Goal: Book appointment/travel/reservation

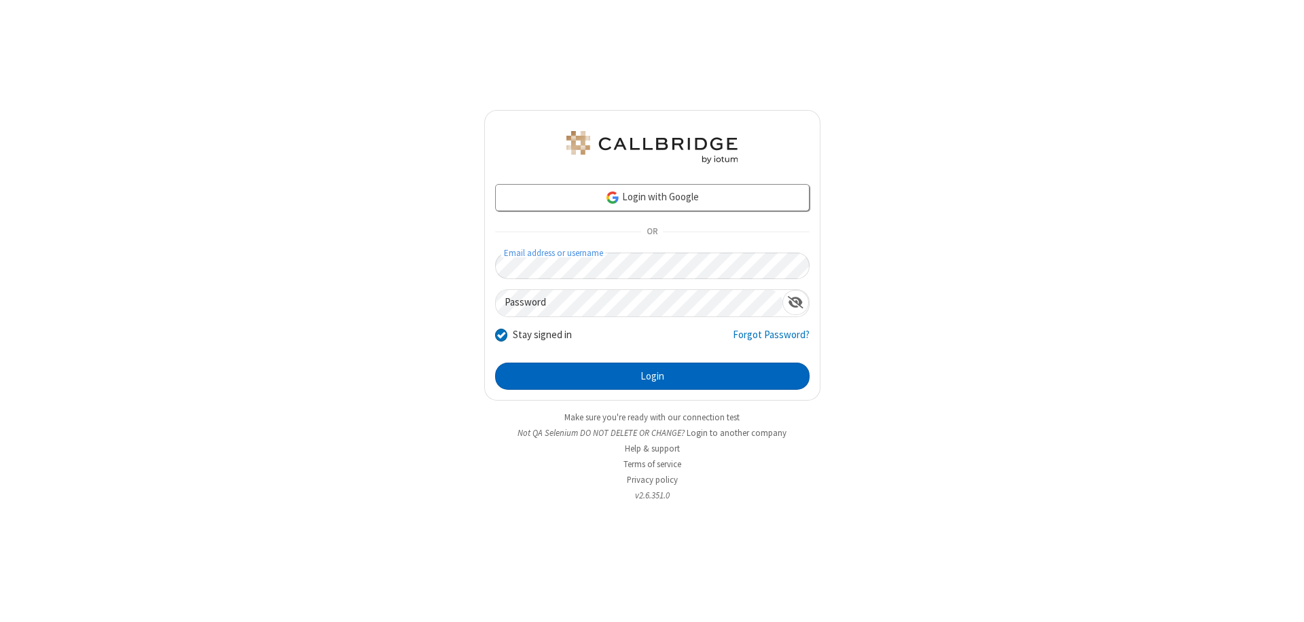
click at [652, 376] on button "Login" at bounding box center [652, 376] width 314 height 27
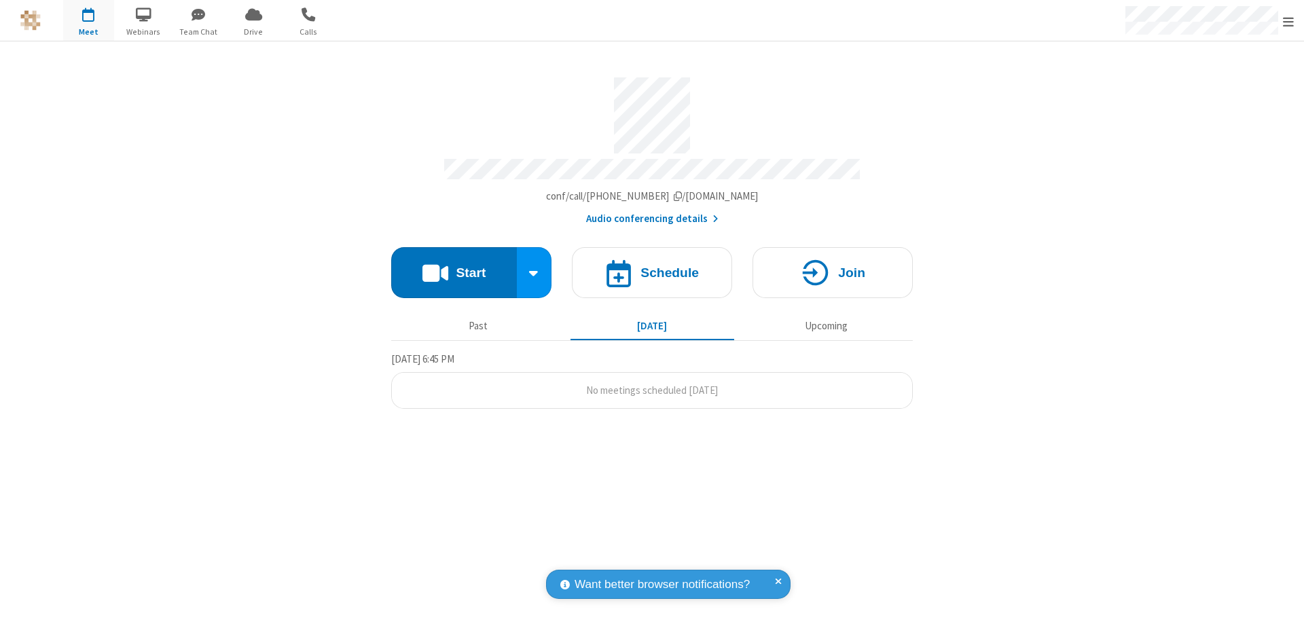
click at [1288, 21] on span "Open menu" at bounding box center [1288, 22] width 11 height 14
click at [88, 20] on span "button" at bounding box center [88, 14] width 51 height 23
click at [652, 266] on h4 "Schedule" at bounding box center [669, 272] width 58 height 13
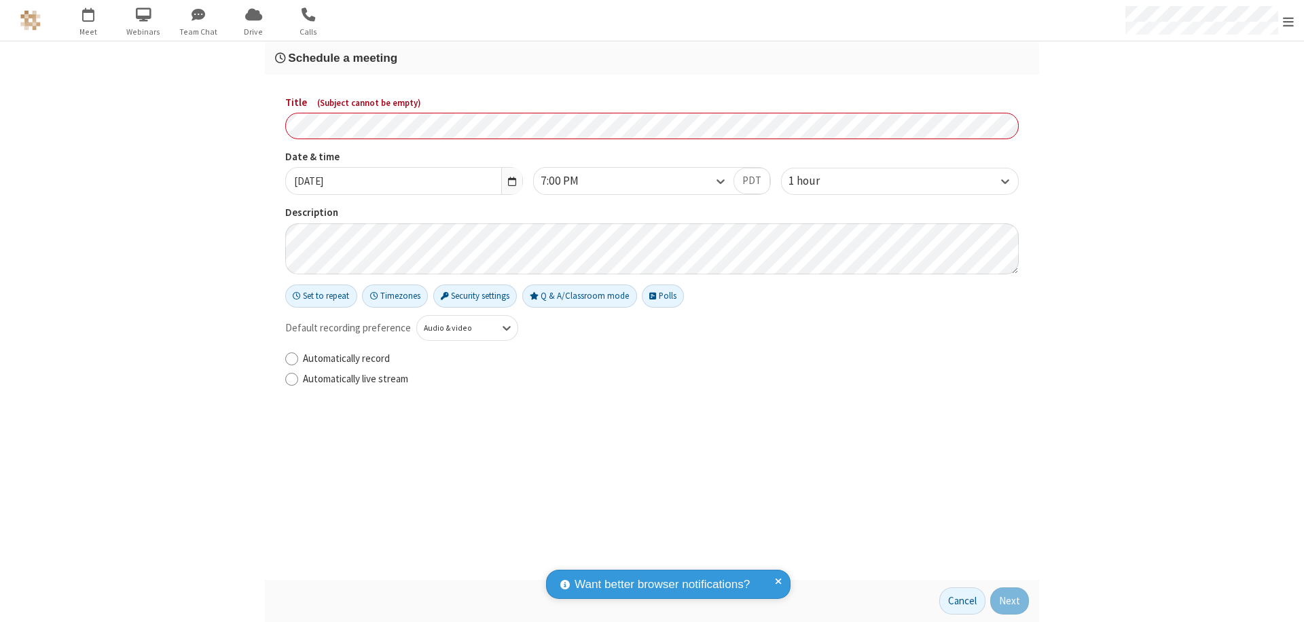
click at [652, 58] on h3 "Schedule a meeting" at bounding box center [652, 58] width 754 height 13
